Goal: Task Accomplishment & Management: Complete application form

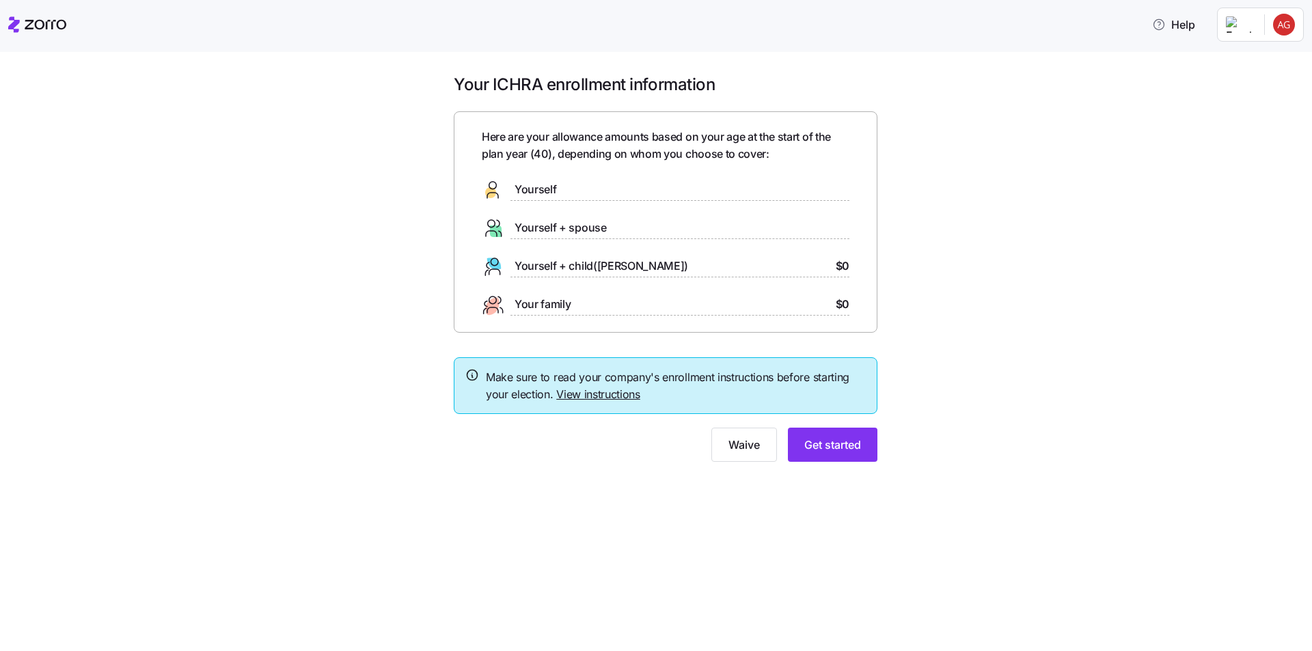
click at [539, 188] on span "Yourself" at bounding box center [535, 189] width 42 height 17
click at [825, 440] on span "Get started" at bounding box center [832, 445] width 57 height 16
click at [812, 440] on span "Get started" at bounding box center [832, 445] width 57 height 16
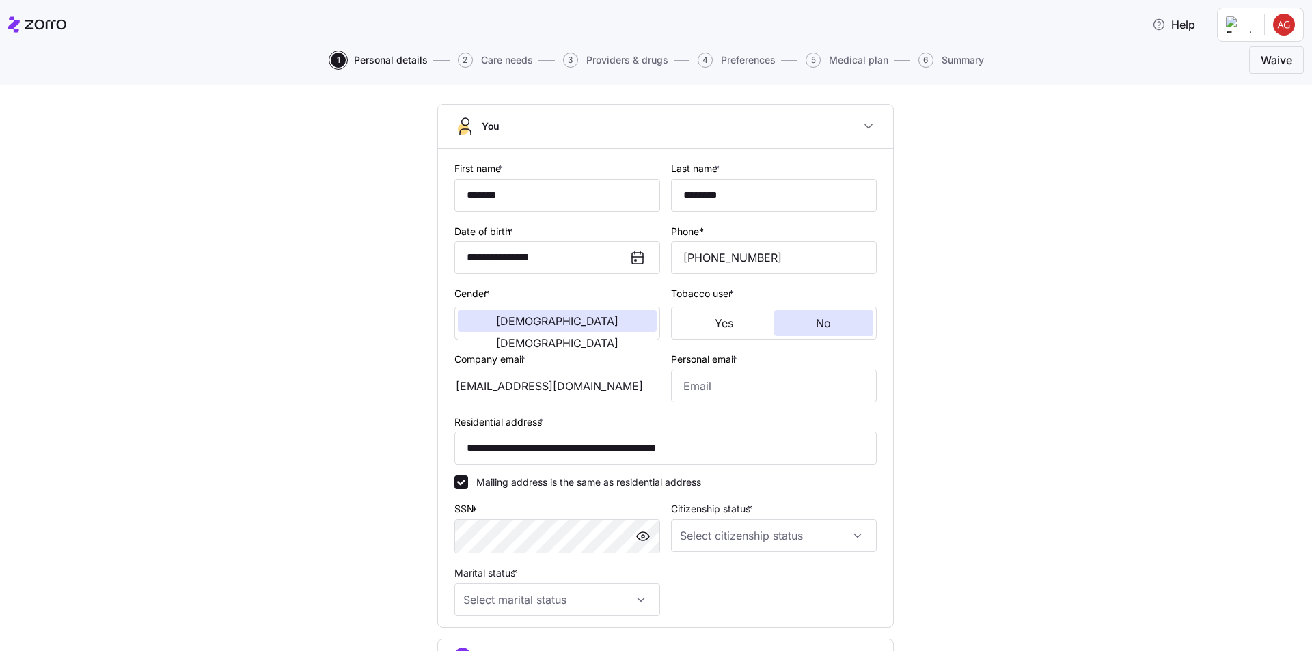
scroll to position [137, 0]
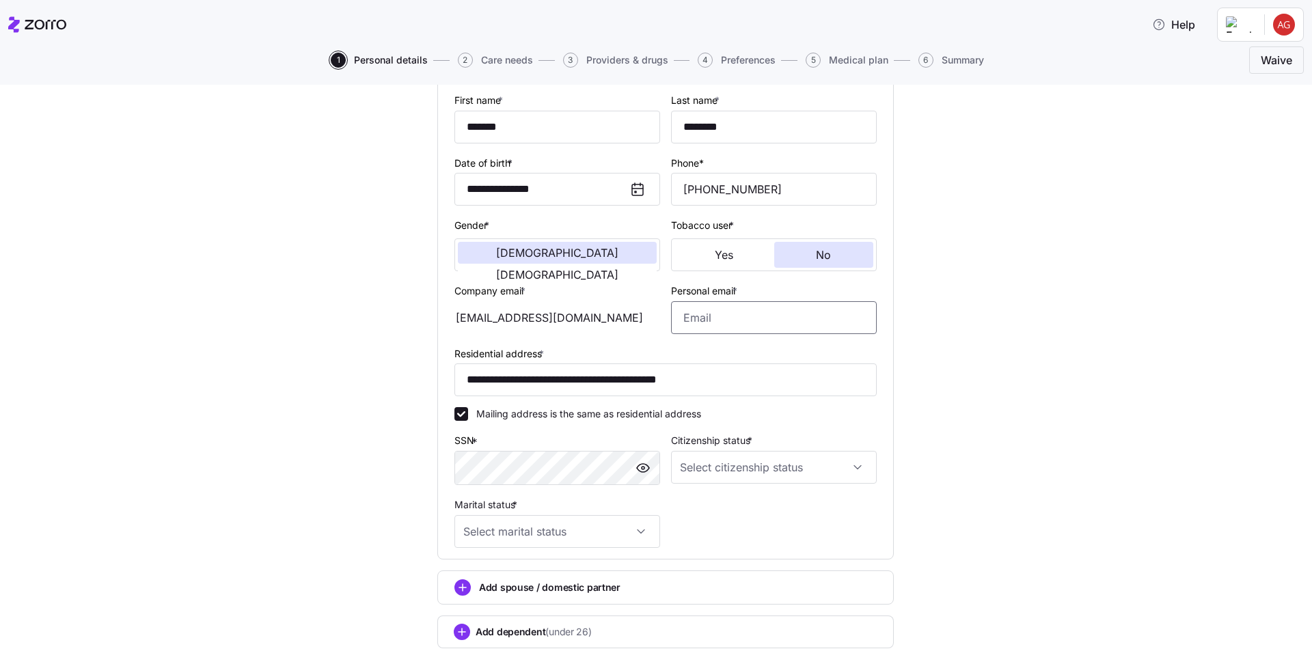
click at [717, 331] on input "Personal email *" at bounding box center [774, 317] width 206 height 33
click at [717, 326] on input "Personal email *" at bounding box center [774, 317] width 206 height 33
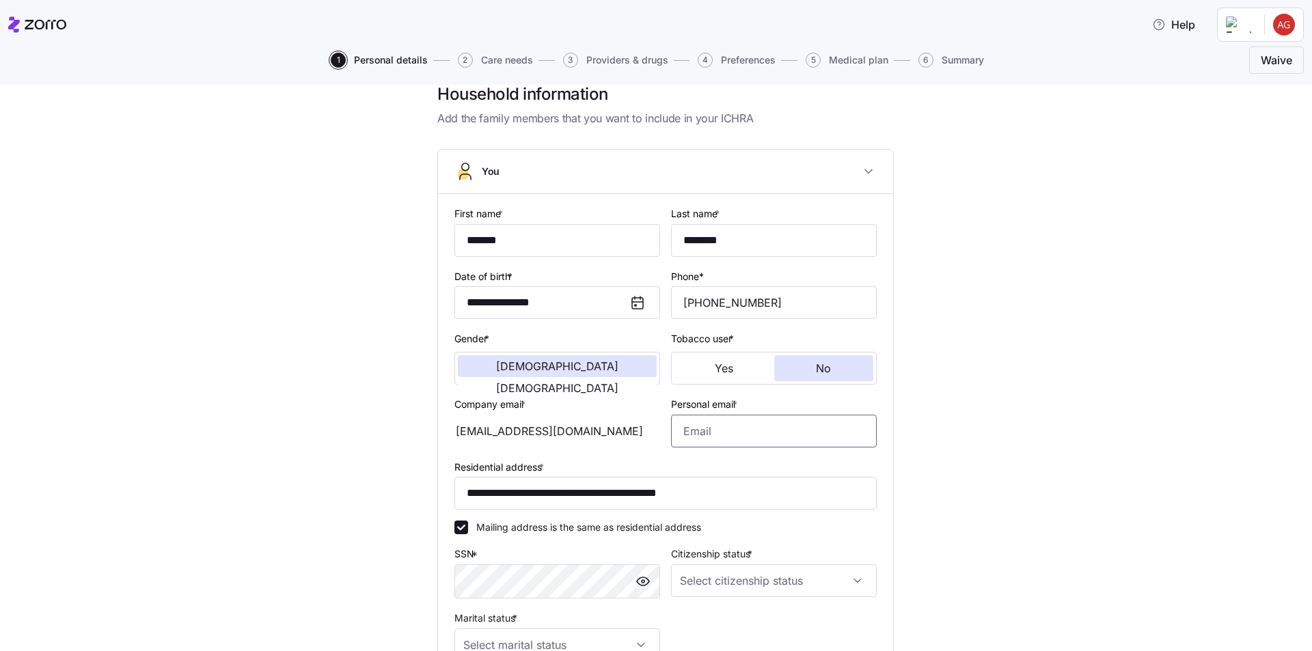
scroll to position [0, 0]
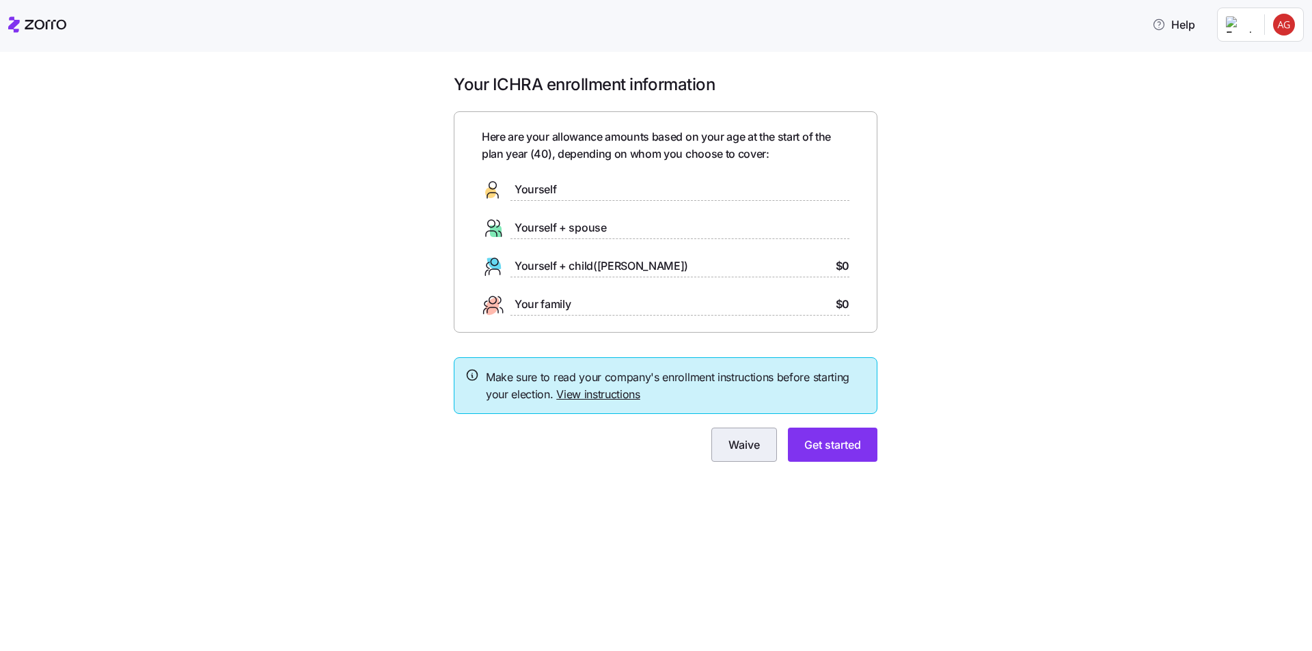
click at [730, 443] on span "Waive" at bounding box center [743, 445] width 31 height 16
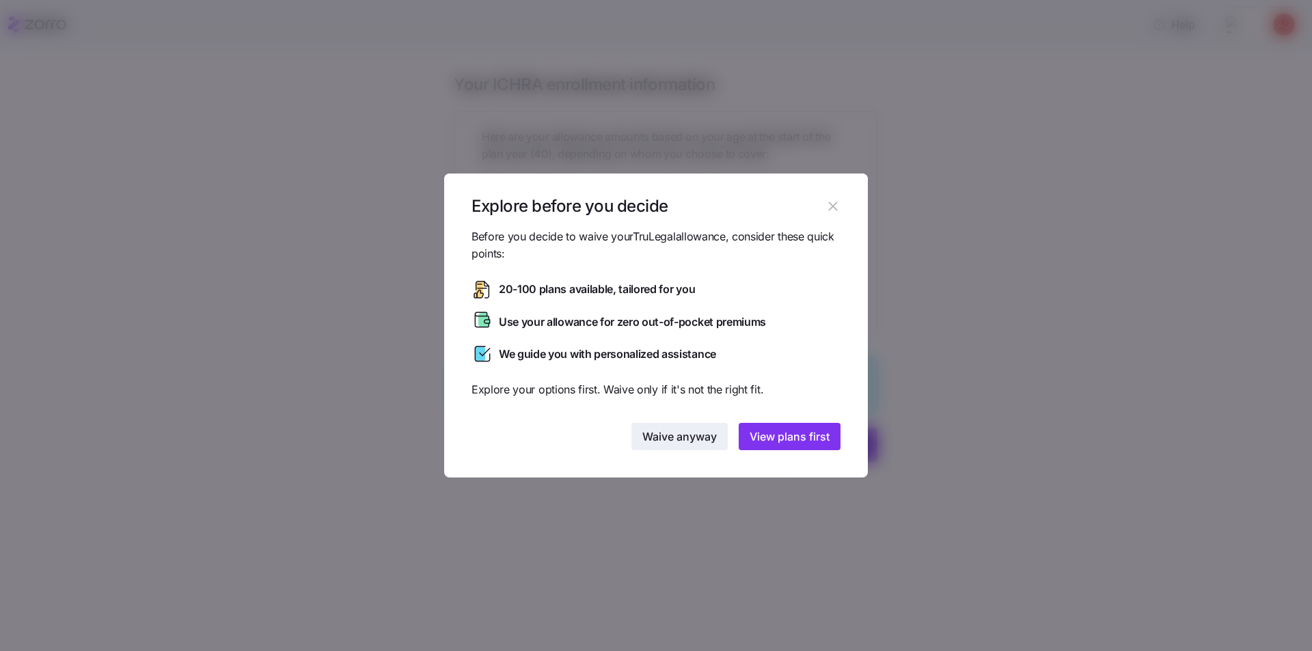
click at [699, 438] on span "Waive anyway" at bounding box center [679, 436] width 74 height 16
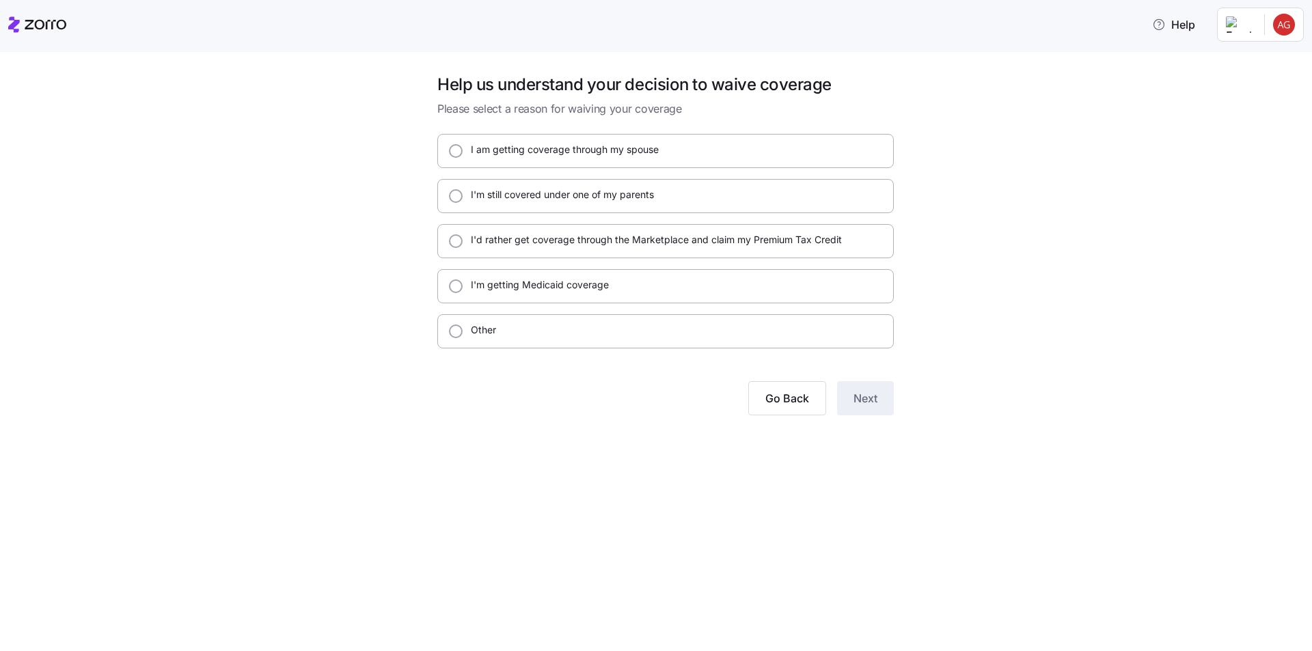
click at [448, 238] on div "I'd rather get coverage through the Marketplace and claim my Premium Tax Credit" at bounding box center [665, 241] width 456 height 34
radio input "true"
click at [847, 394] on button "Next" at bounding box center [865, 398] width 57 height 34
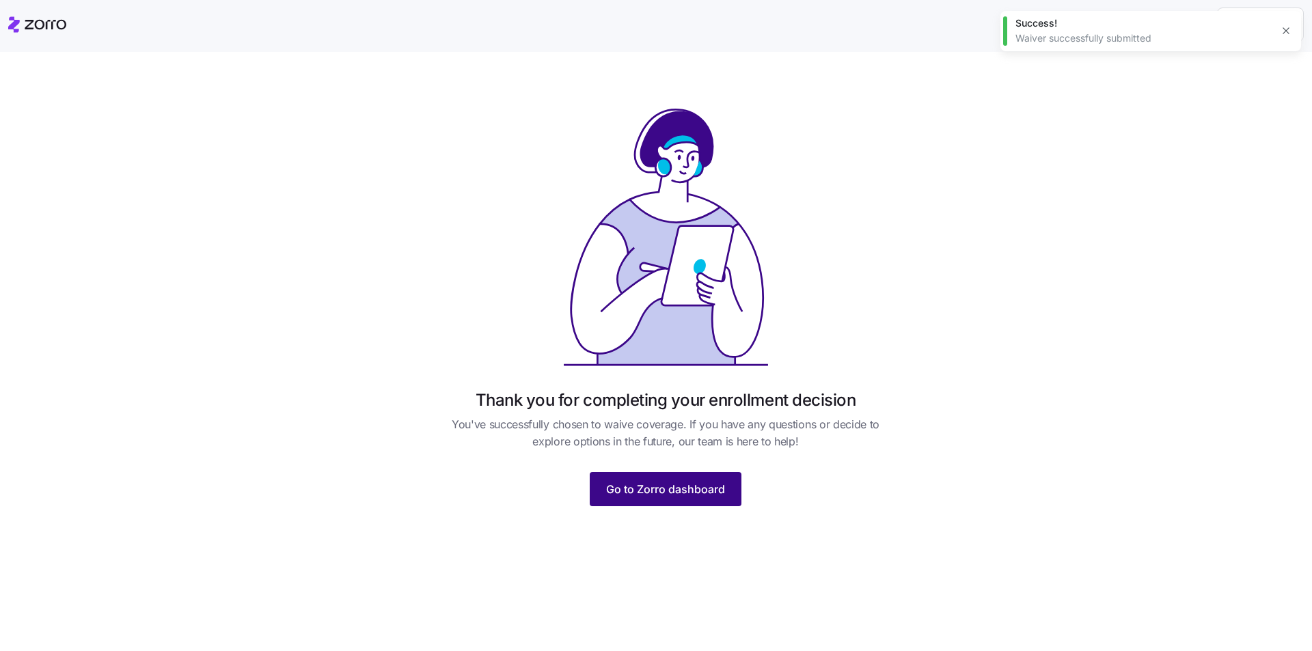
click at [680, 482] on span "Go to Zorro dashboard" at bounding box center [665, 489] width 119 height 16
